Goal: Task Accomplishment & Management: Manage account settings

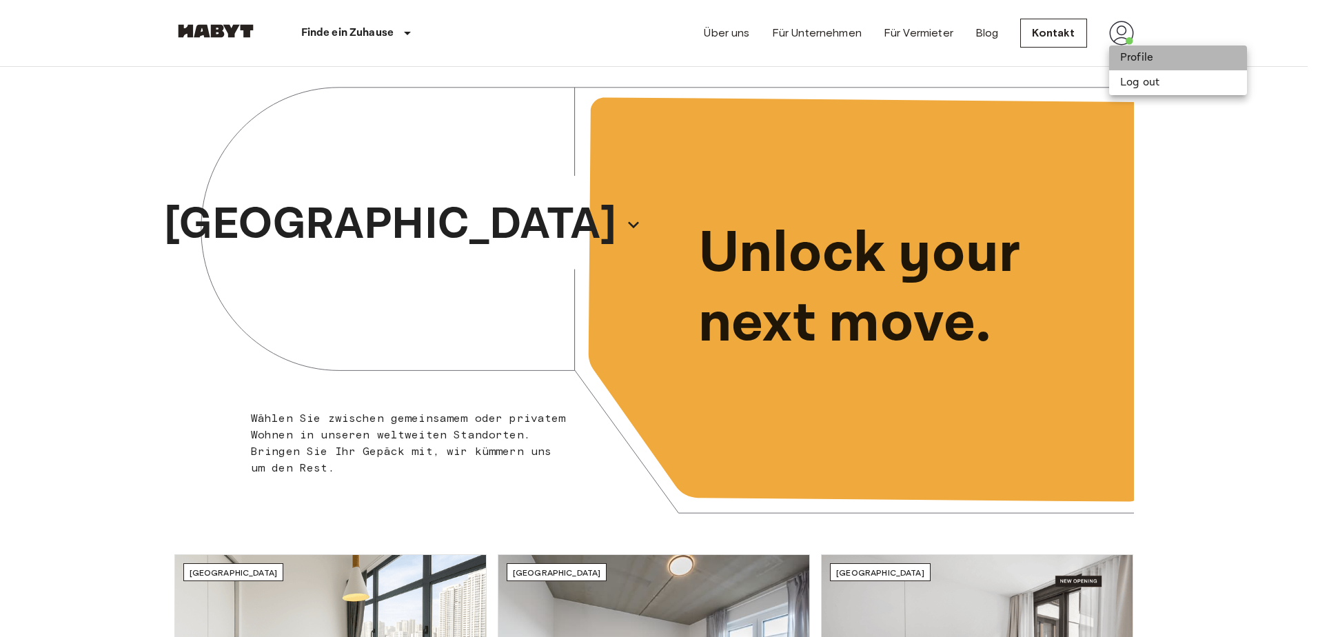
click at [1138, 63] on li "Profile" at bounding box center [1178, 58] width 138 height 25
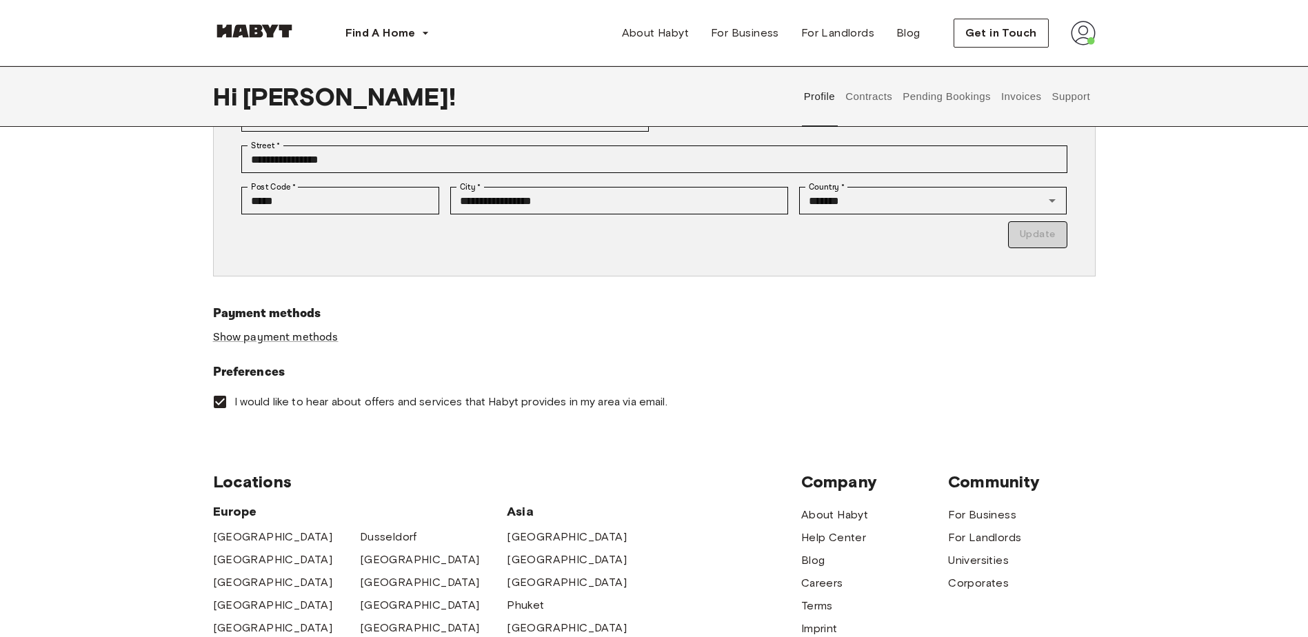
scroll to position [138, 0]
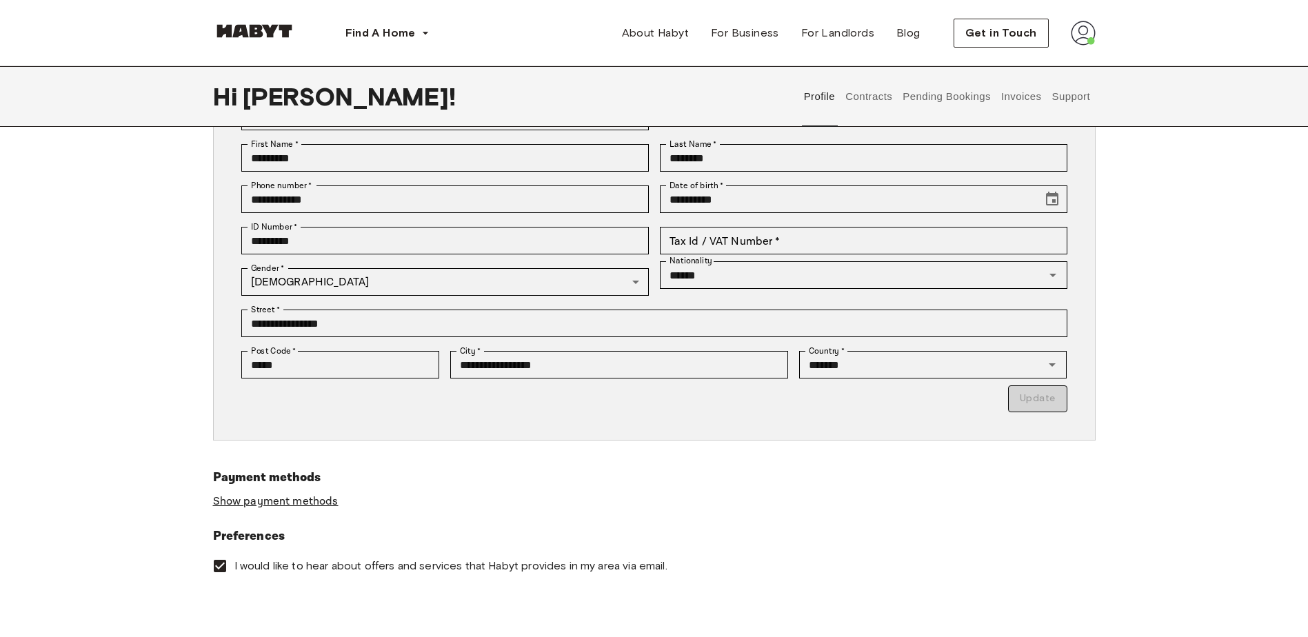
click at [272, 501] on link "Show payment methods" at bounding box center [275, 501] width 125 height 14
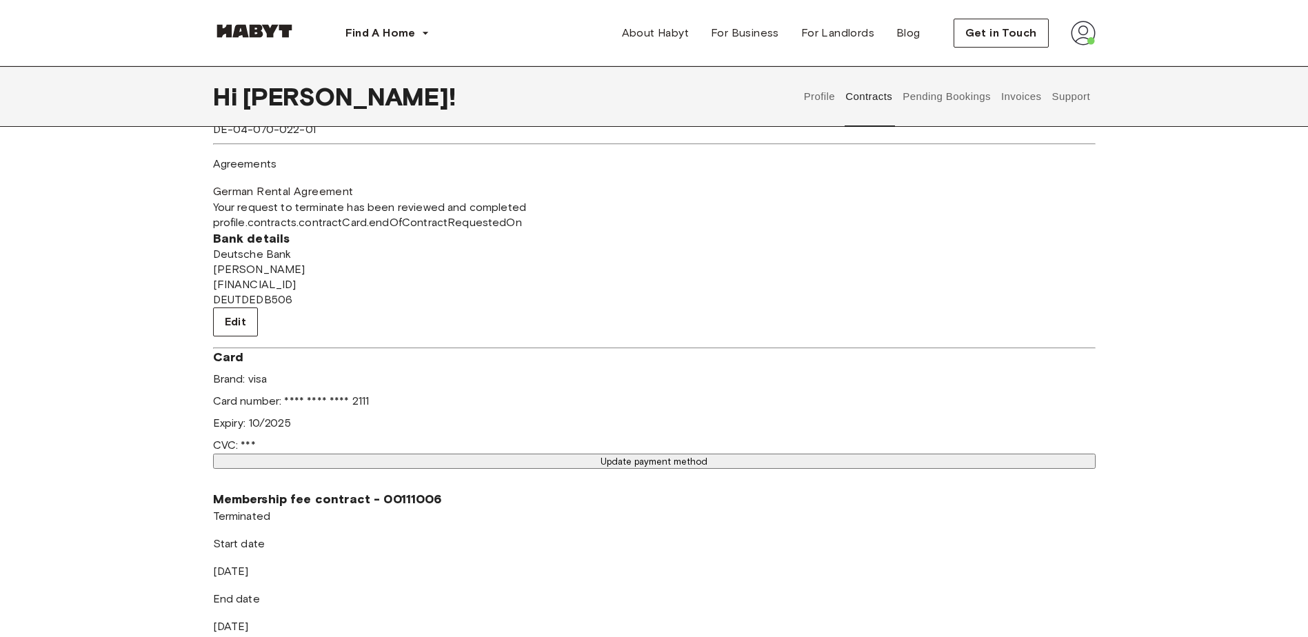
scroll to position [414, 0]
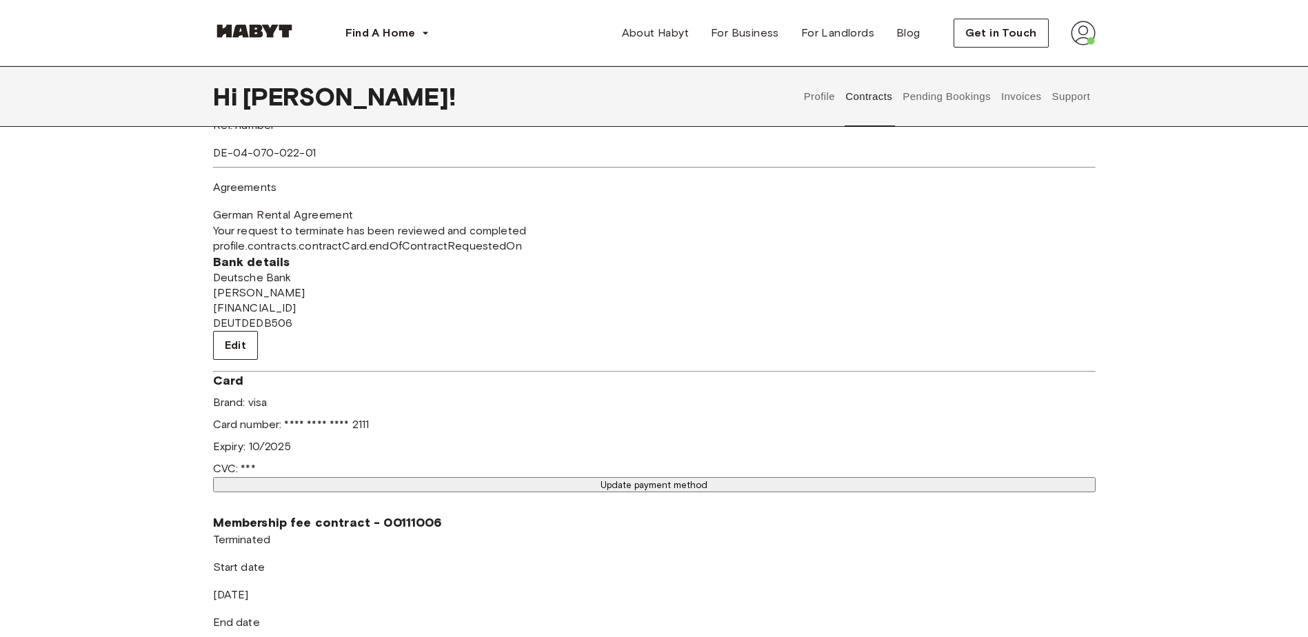
click at [636, 477] on button "Update payment method" at bounding box center [654, 484] width 883 height 15
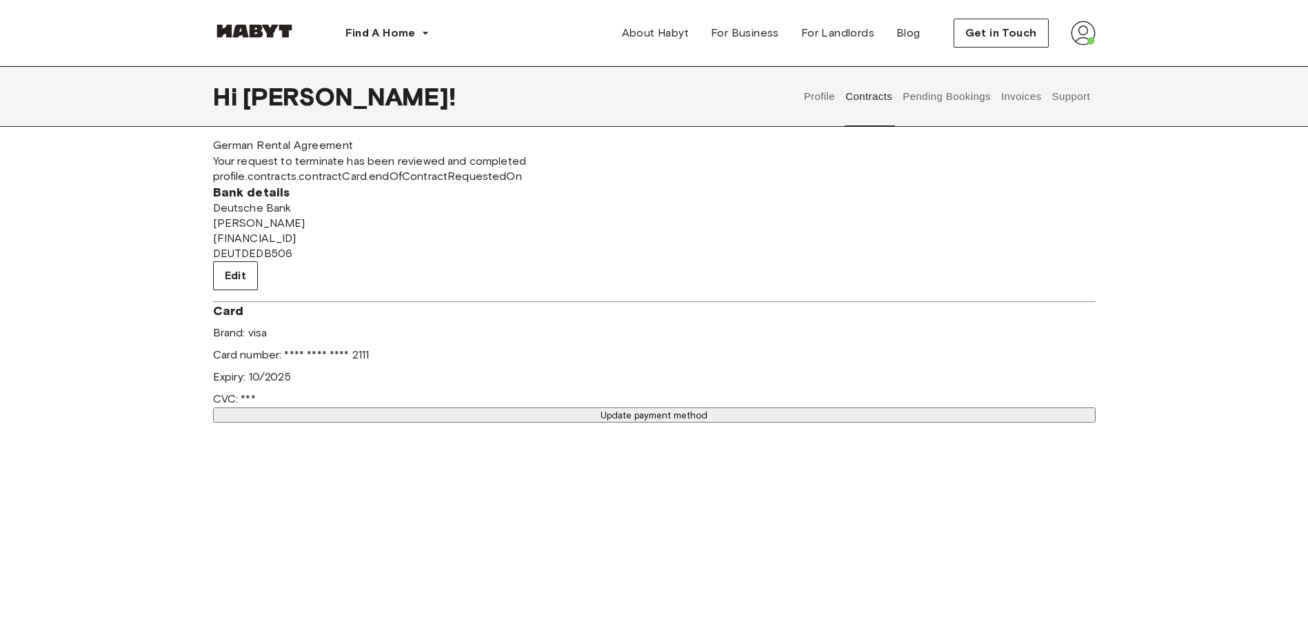
scroll to position [483, 0]
click at [290, 232] on span "[PERSON_NAME]" at bounding box center [654, 224] width 883 height 15
click at [921, 253] on div "Rent contract - 00111005 Terminated ▲ ▲ Your Stay [GEOGRAPHIC_DATA] , Westend-[…" at bounding box center [654, 216] width 883 height 1058
click at [1078, 42] on img at bounding box center [1083, 33] width 25 height 25
click at [1061, 54] on div "Profile Log out" at bounding box center [1058, 45] width 76 height 17
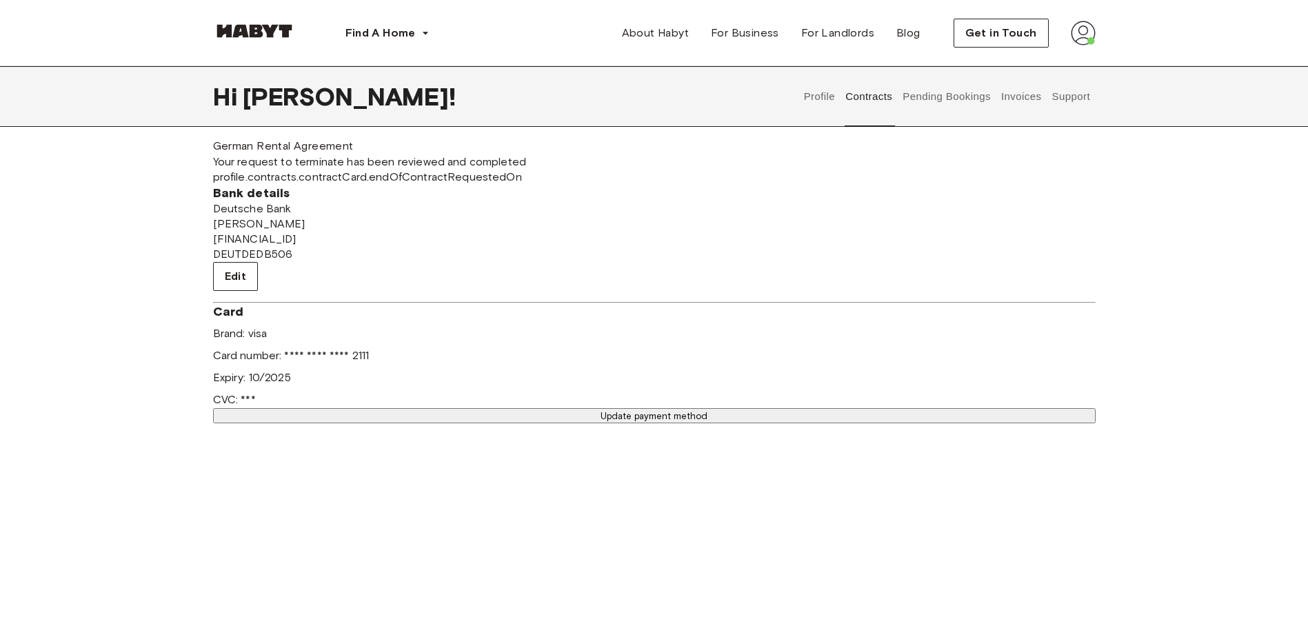
click at [1092, 23] on img at bounding box center [1083, 33] width 25 height 25
click at [1050, 54] on span "Profile" at bounding box center [1037, 46] width 34 height 17
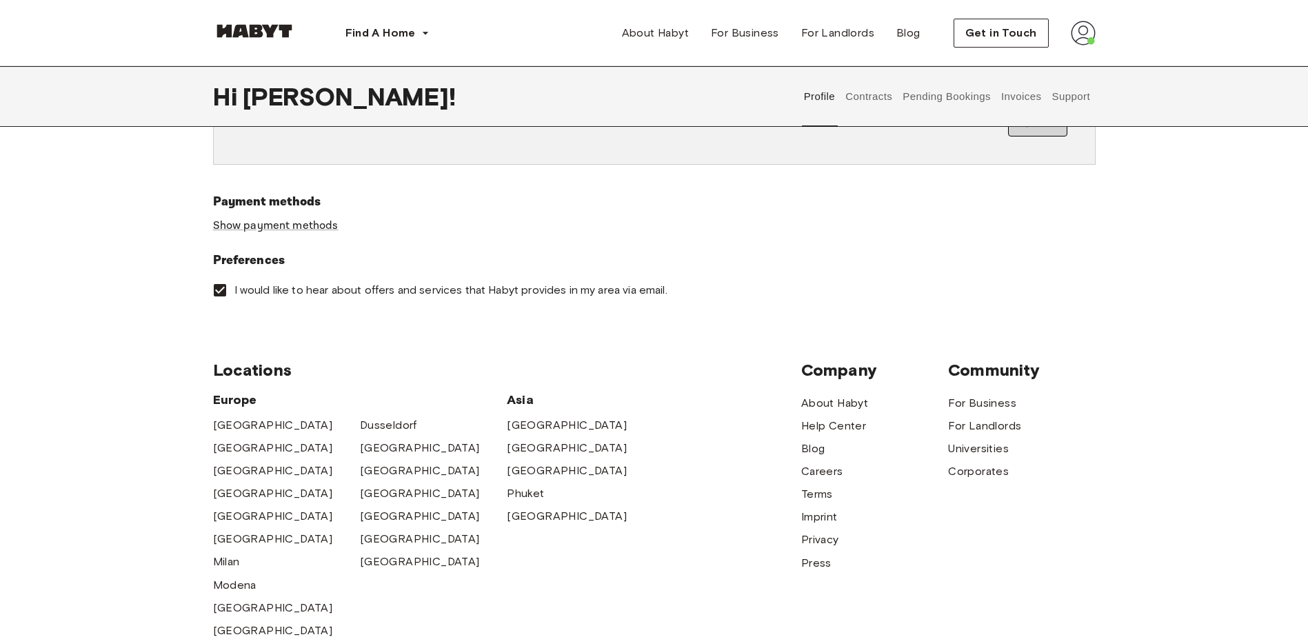
scroll to position [345, 0]
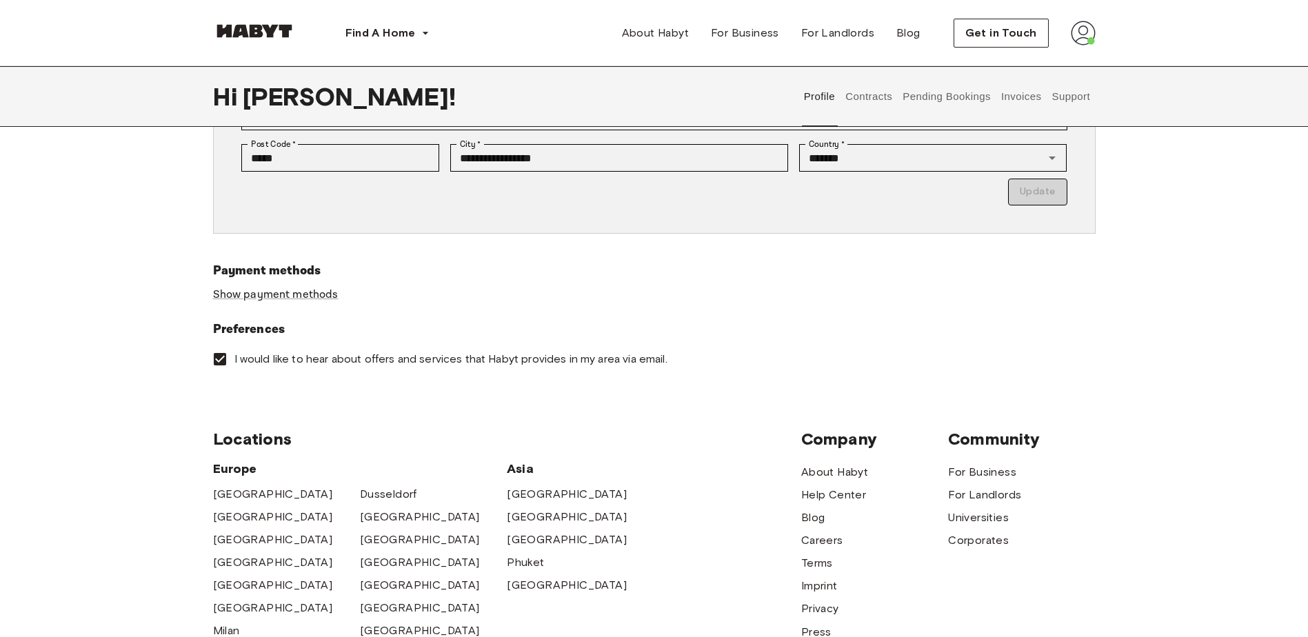
click at [252, 34] on img at bounding box center [254, 31] width 83 height 14
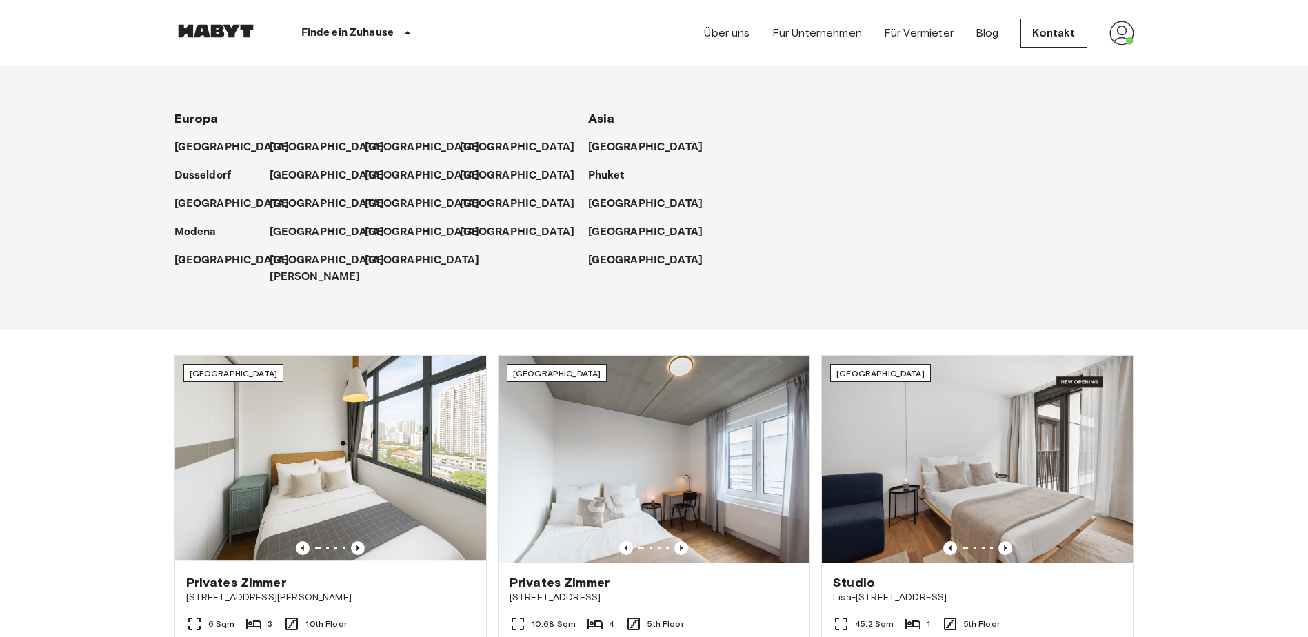
scroll to position [414, 0]
